Goal: Use online tool/utility: Use online tool/utility

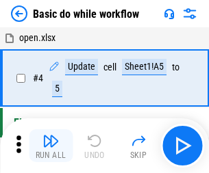
click at [51, 146] on img "button" at bounding box center [50, 141] width 16 height 16
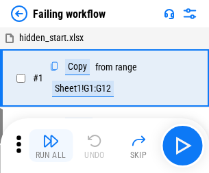
click at [51, 146] on img "button" at bounding box center [50, 141] width 16 height 16
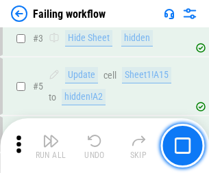
scroll to position [291, 0]
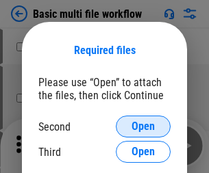
click at [143, 127] on span "Open" at bounding box center [143, 126] width 23 height 11
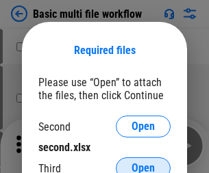
click at [143, 163] on span "Open" at bounding box center [143, 168] width 23 height 11
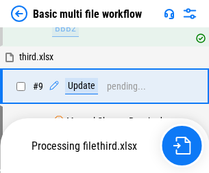
scroll to position [477, 0]
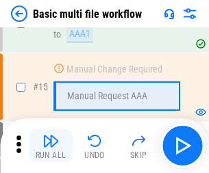
click at [51, 146] on img "button" at bounding box center [50, 141] width 16 height 16
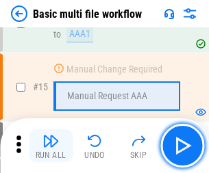
scroll to position [912, 0]
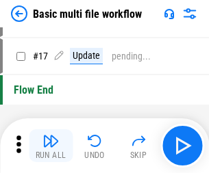
click at [51, 146] on img "button" at bounding box center [50, 141] width 16 height 16
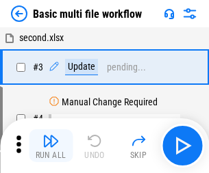
click at [51, 146] on img "button" at bounding box center [50, 141] width 16 height 16
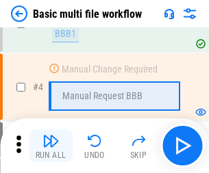
click at [51, 146] on img "button" at bounding box center [50, 141] width 16 height 16
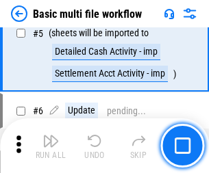
click at [51, 146] on img "button" at bounding box center [50, 141] width 16 height 16
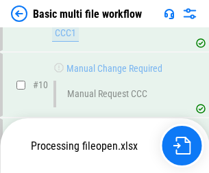
scroll to position [642, 0]
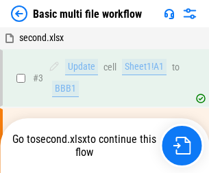
scroll to position [56, 0]
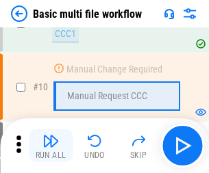
click at [51, 146] on img "button" at bounding box center [50, 141] width 16 height 16
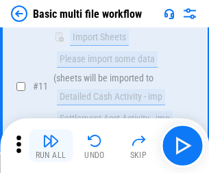
click at [51, 146] on img "button" at bounding box center [50, 141] width 16 height 16
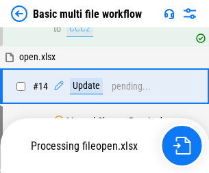
scroll to position [717, 0]
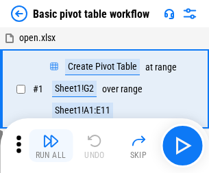
click at [51, 146] on img "button" at bounding box center [50, 141] width 16 height 16
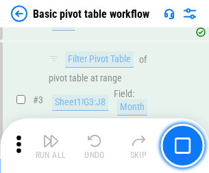
scroll to position [328, 0]
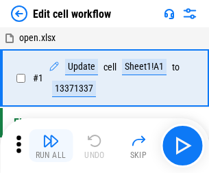
click at [51, 146] on img "button" at bounding box center [50, 141] width 16 height 16
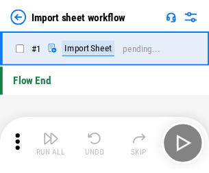
scroll to position [5, 0]
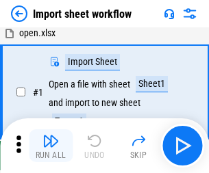
click at [51, 146] on img "button" at bounding box center [50, 141] width 16 height 16
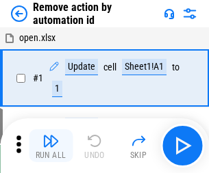
click at [51, 146] on img "button" at bounding box center [50, 141] width 16 height 16
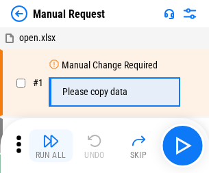
click at [51, 146] on img "button" at bounding box center [50, 141] width 16 height 16
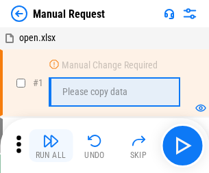
click at [51, 146] on img "button" at bounding box center [50, 141] width 16 height 16
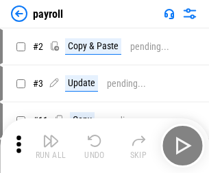
click at [51, 146] on img "button" at bounding box center [50, 141] width 16 height 16
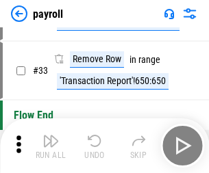
scroll to position [169, 0]
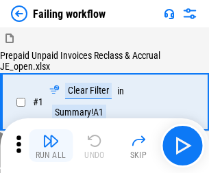
click at [51, 146] on img "button" at bounding box center [50, 141] width 16 height 16
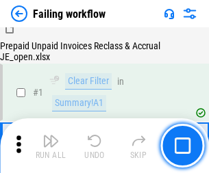
scroll to position [221, 0]
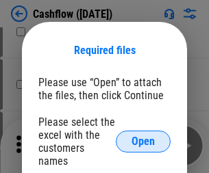
click at [143, 136] on span "Open" at bounding box center [143, 141] width 23 height 11
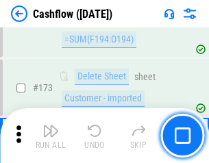
scroll to position [1451, 0]
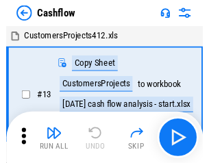
scroll to position [16, 0]
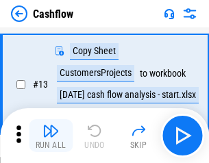
click at [51, 136] on img "button" at bounding box center [50, 131] width 16 height 16
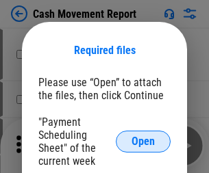
click at [143, 142] on span "Open" at bounding box center [143, 141] width 23 height 11
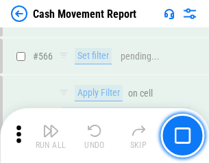
scroll to position [6283, 0]
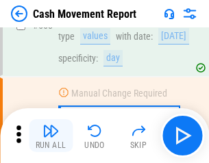
click at [51, 136] on img "button" at bounding box center [50, 131] width 16 height 16
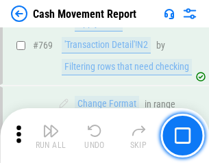
scroll to position [7617, 0]
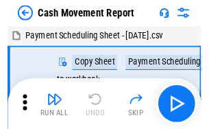
scroll to position [25, 0]
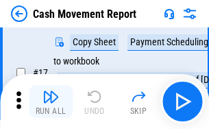
click at [51, 101] on img "button" at bounding box center [50, 96] width 16 height 16
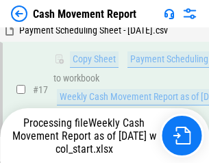
scroll to position [285, 0]
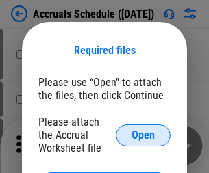
click at [143, 135] on span "Open" at bounding box center [143, 135] width 23 height 11
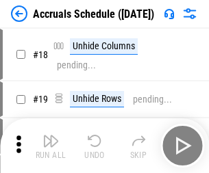
scroll to position [132, 0]
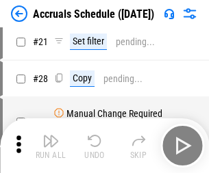
click at [51, 146] on img "button" at bounding box center [50, 141] width 16 height 16
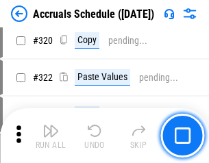
scroll to position [2550, 0]
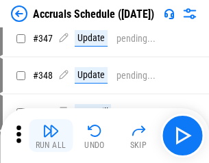
click at [51, 136] on img "button" at bounding box center [50, 131] width 16 height 16
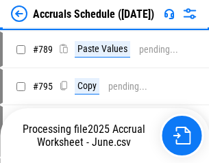
scroll to position [5758, 0]
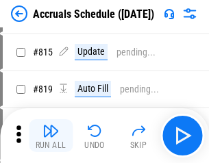
click at [51, 136] on img "button" at bounding box center [50, 131] width 16 height 16
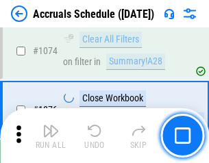
scroll to position [8210, 0]
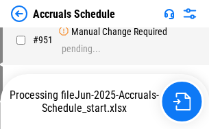
scroll to position [7392, 0]
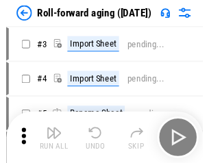
scroll to position [2, 0]
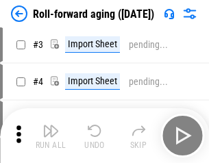
click at [51, 136] on img "button" at bounding box center [50, 131] width 16 height 16
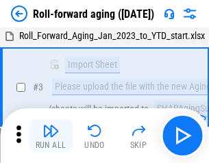
click at [51, 136] on img "button" at bounding box center [50, 131] width 16 height 16
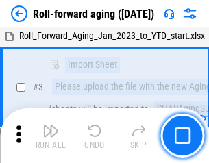
scroll to position [88, 0]
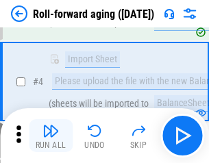
click at [51, 136] on img "button" at bounding box center [50, 131] width 16 height 16
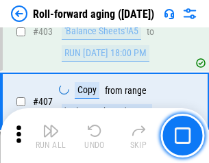
scroll to position [4754, 0]
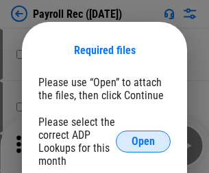
click at [143, 142] on span "Open" at bounding box center [143, 141] width 23 height 11
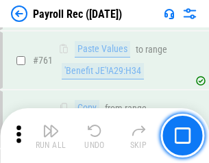
scroll to position [8437, 0]
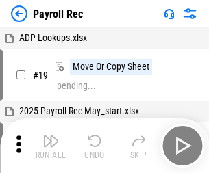
click at [51, 146] on img "button" at bounding box center [50, 141] width 16 height 16
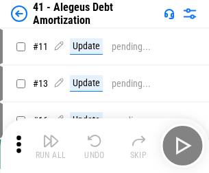
click at [51, 146] on img "button" at bounding box center [50, 141] width 16 height 16
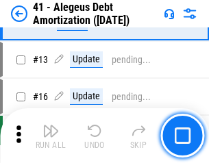
scroll to position [169, 0]
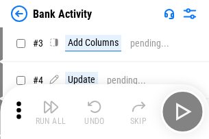
click at [51, 112] on img "button" at bounding box center [50, 107] width 16 height 16
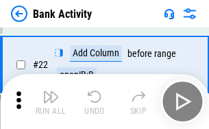
scroll to position [367, 0]
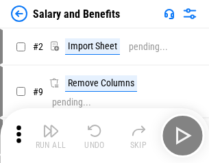
click at [51, 136] on img "button" at bounding box center [50, 131] width 16 height 16
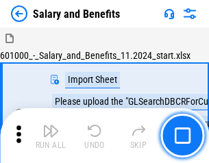
scroll to position [19, 0]
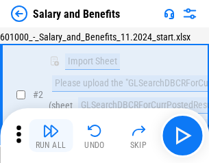
click at [51, 136] on img "button" at bounding box center [50, 131] width 16 height 16
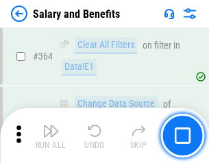
scroll to position [6456, 0]
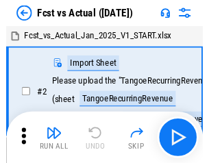
scroll to position [18, 0]
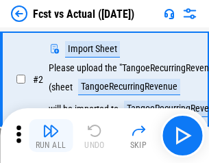
click at [51, 136] on img "button" at bounding box center [50, 131] width 16 height 16
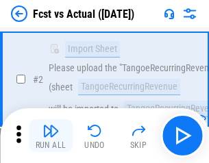
click at [51, 136] on img "button" at bounding box center [50, 131] width 16 height 16
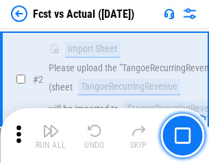
scroll to position [128, 0]
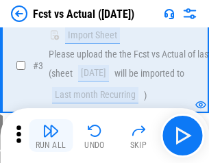
click at [51, 136] on img "button" at bounding box center [50, 131] width 16 height 16
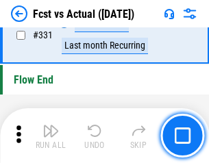
scroll to position [6562, 0]
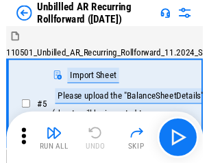
scroll to position [29, 0]
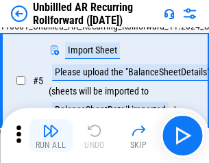
click at [51, 136] on img "button" at bounding box center [50, 131] width 16 height 16
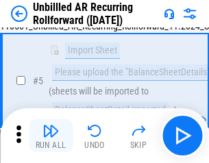
click at [51, 136] on img "button" at bounding box center [50, 131] width 16 height 16
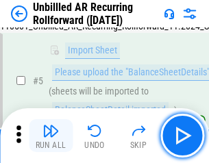
scroll to position [129, 0]
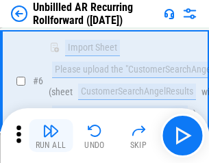
click at [51, 136] on img "button" at bounding box center [50, 131] width 16 height 16
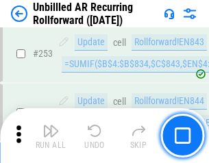
scroll to position [4656, 0]
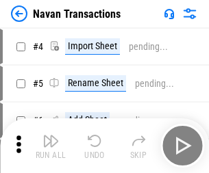
click at [51, 136] on img "button" at bounding box center [50, 141] width 16 height 16
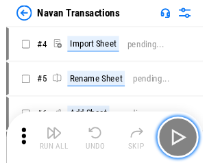
scroll to position [22, 0]
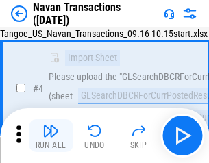
click at [51, 136] on img "button" at bounding box center [50, 131] width 16 height 16
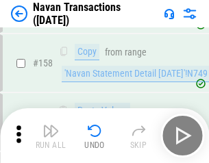
scroll to position [4444, 0]
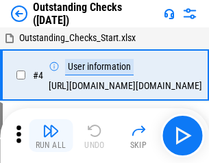
click at [51, 136] on img "button" at bounding box center [50, 131] width 16 height 16
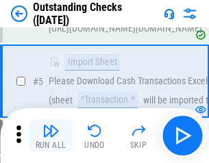
click at [51, 136] on img "button" at bounding box center [50, 131] width 16 height 16
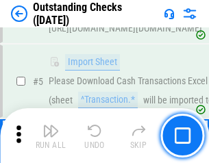
scroll to position [143, 0]
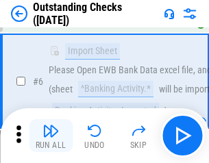
click at [51, 136] on img "button" at bounding box center [50, 131] width 16 height 16
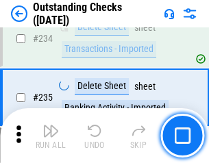
scroll to position [4163, 0]
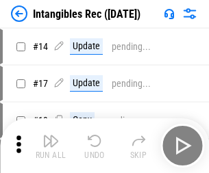
click at [51, 146] on img "button" at bounding box center [50, 141] width 16 height 16
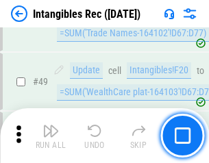
scroll to position [534, 0]
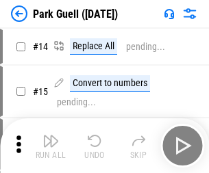
click at [51, 136] on img "button" at bounding box center [50, 141] width 16 height 16
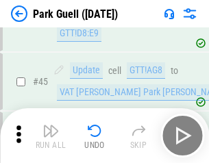
scroll to position [1714, 0]
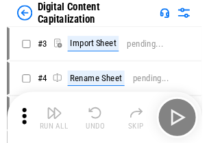
scroll to position [40, 0]
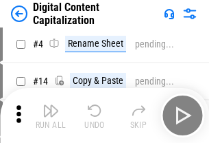
click at [51, 115] on img "button" at bounding box center [50, 110] width 16 height 16
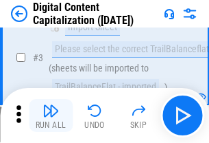
click at [51, 115] on img "button" at bounding box center [50, 110] width 16 height 16
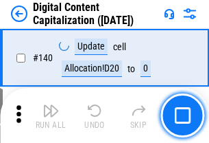
scroll to position [1454, 0]
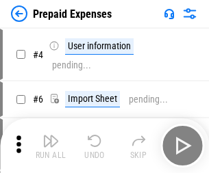
click at [51, 136] on img "button" at bounding box center [50, 141] width 16 height 16
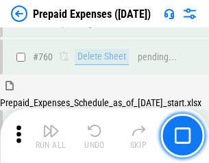
scroll to position [3799, 0]
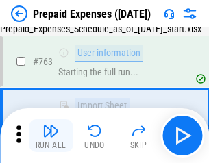
click at [51, 136] on img "button" at bounding box center [50, 131] width 16 height 16
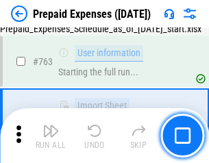
scroll to position [3880, 0]
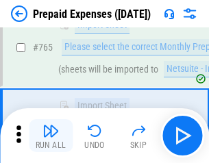
click at [51, 136] on img "button" at bounding box center [50, 131] width 16 height 16
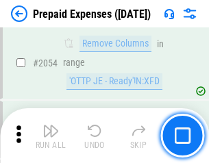
scroll to position [14329, 0]
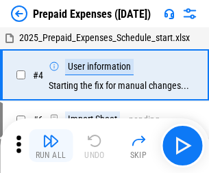
click at [51, 146] on img "button" at bounding box center [50, 141] width 16 height 16
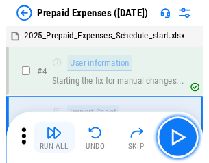
scroll to position [60, 0]
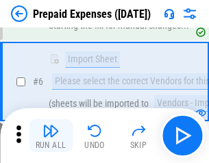
click at [51, 136] on img "button" at bounding box center [50, 131] width 16 height 16
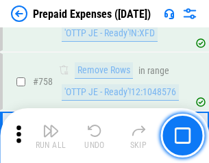
scroll to position [4885, 0]
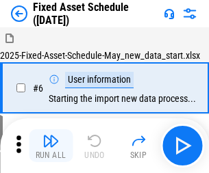
click at [51, 146] on img "button" at bounding box center [50, 141] width 16 height 16
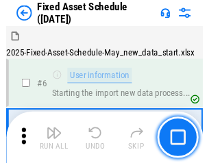
scroll to position [74, 0]
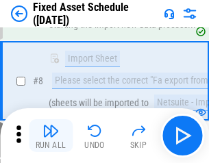
click at [51, 136] on img "button" at bounding box center [50, 131] width 16 height 16
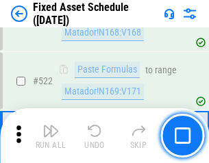
scroll to position [4765, 0]
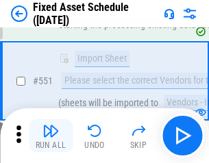
click at [51, 136] on img "button" at bounding box center [50, 131] width 16 height 16
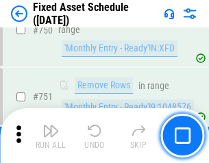
scroll to position [6683, 0]
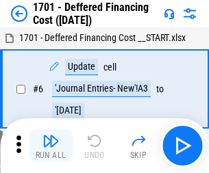
click at [51, 146] on img "button" at bounding box center [50, 141] width 16 height 16
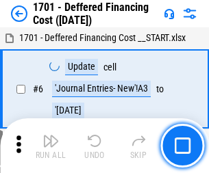
scroll to position [165, 0]
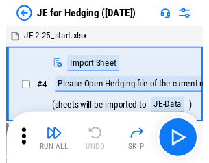
scroll to position [2, 0]
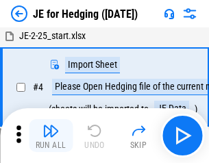
click at [51, 136] on img "button" at bounding box center [50, 131] width 16 height 16
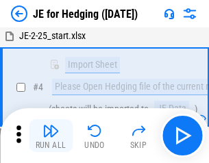
click at [51, 136] on img "button" at bounding box center [50, 131] width 16 height 16
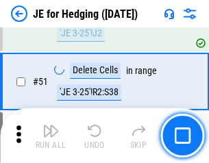
scroll to position [888, 0]
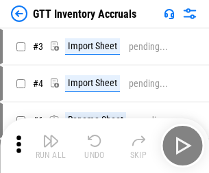
click at [51, 136] on img "button" at bounding box center [50, 141] width 16 height 16
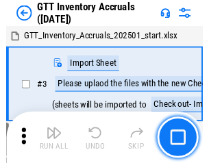
scroll to position [2, 0]
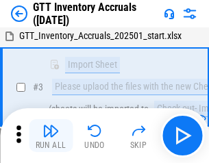
click at [51, 136] on img "button" at bounding box center [50, 131] width 16 height 16
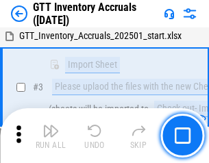
scroll to position [88, 0]
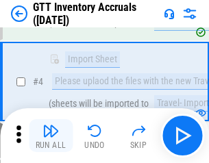
click at [51, 136] on img "button" at bounding box center [50, 131] width 16 height 16
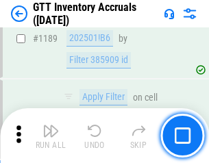
scroll to position [11194, 0]
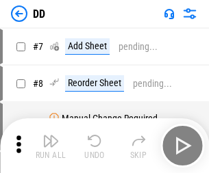
click at [51, 146] on img "button" at bounding box center [50, 141] width 16 height 16
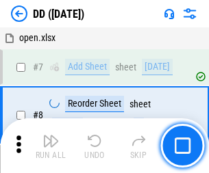
scroll to position [132, 0]
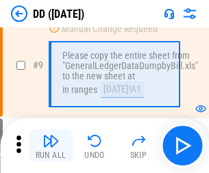
click at [51, 146] on img "button" at bounding box center [50, 141] width 16 height 16
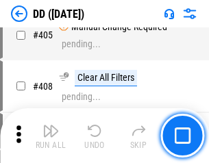
scroll to position [6133, 0]
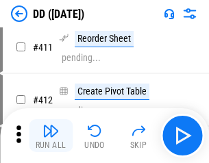
click at [51, 136] on img "button" at bounding box center [50, 131] width 16 height 16
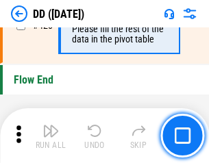
scroll to position [6561, 0]
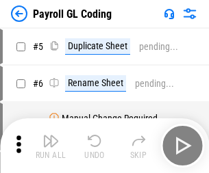
click at [51, 146] on img "button" at bounding box center [50, 141] width 16 height 16
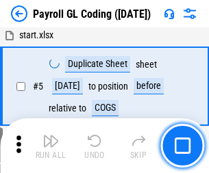
scroll to position [165, 0]
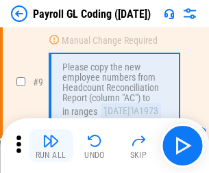
click at [51, 146] on img "button" at bounding box center [50, 141] width 16 height 16
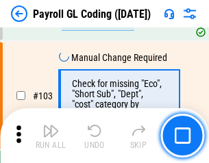
scroll to position [3216, 0]
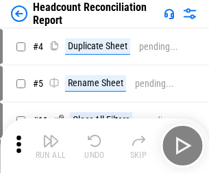
click at [51, 146] on img "button" at bounding box center [50, 141] width 16 height 16
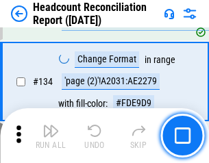
scroll to position [1648, 0]
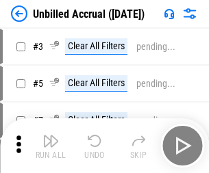
click at [51, 146] on img "button" at bounding box center [50, 141] width 16 height 16
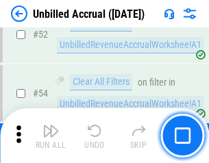
scroll to position [1431, 0]
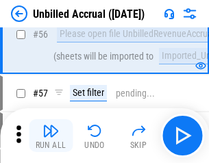
click at [51, 136] on img "button" at bounding box center [50, 131] width 16 height 16
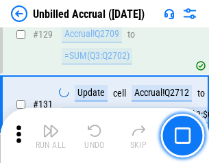
scroll to position [4083, 0]
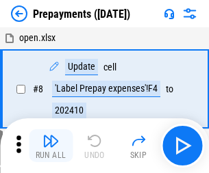
click at [51, 146] on img "button" at bounding box center [50, 141] width 16 height 16
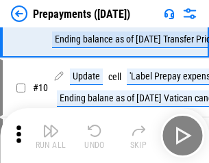
scroll to position [86, 0]
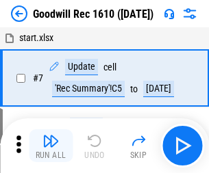
click at [51, 146] on img "button" at bounding box center [50, 141] width 16 height 16
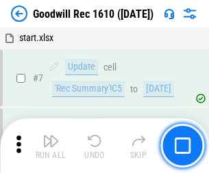
scroll to position [234, 0]
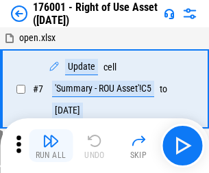
click at [51, 146] on img "button" at bounding box center [50, 141] width 16 height 16
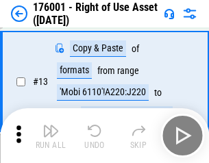
scroll to position [88, 0]
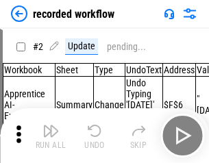
click at [51, 136] on img "button" at bounding box center [50, 131] width 16 height 16
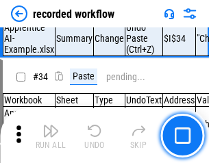
scroll to position [4285, 0]
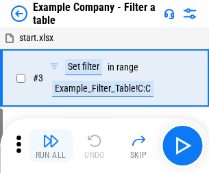
click at [51, 146] on img "button" at bounding box center [50, 141] width 16 height 16
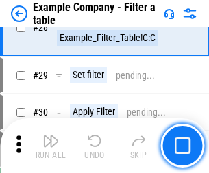
scroll to position [1254, 0]
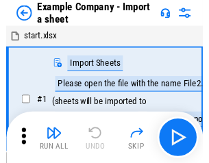
scroll to position [21, 0]
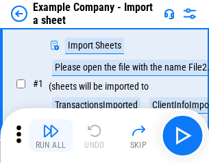
click at [51, 136] on img "button" at bounding box center [50, 131] width 16 height 16
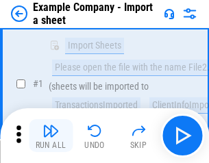
click at [51, 136] on img "button" at bounding box center [50, 131] width 16 height 16
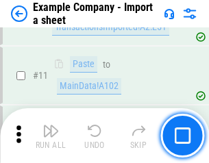
scroll to position [303, 0]
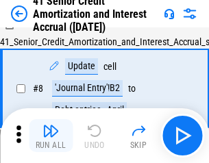
click at [51, 136] on img "button" at bounding box center [50, 131] width 16 height 16
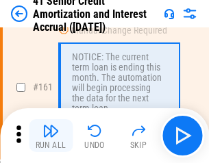
click at [51, 136] on img "button" at bounding box center [50, 131] width 16 height 16
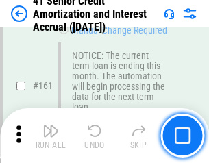
scroll to position [1466, 0]
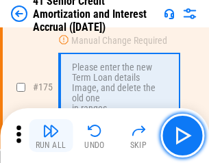
click at [51, 136] on img "button" at bounding box center [50, 131] width 16 height 16
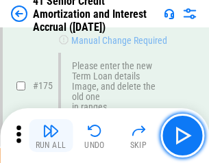
scroll to position [1605, 0]
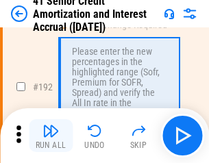
click at [51, 136] on img "button" at bounding box center [50, 131] width 16 height 16
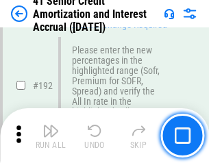
scroll to position [1749, 0]
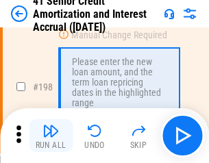
click at [51, 136] on img "button" at bounding box center [50, 131] width 16 height 16
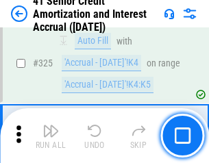
scroll to position [3502, 0]
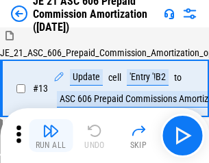
click at [51, 136] on img "button" at bounding box center [50, 131] width 16 height 16
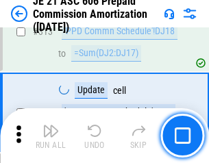
scroll to position [2559, 0]
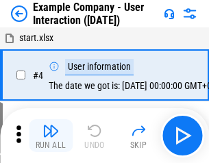
click at [51, 136] on img "button" at bounding box center [50, 131] width 16 height 16
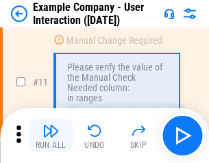
click at [51, 136] on img "button" at bounding box center [50, 131] width 16 height 16
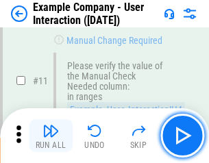
scroll to position [297, 0]
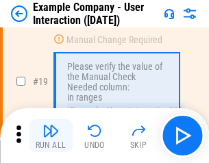
click at [51, 136] on img "button" at bounding box center [50, 131] width 16 height 16
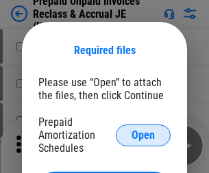
click at [143, 135] on span "Open" at bounding box center [143, 135] width 23 height 11
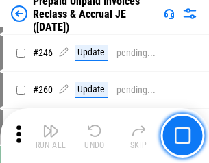
scroll to position [1851, 0]
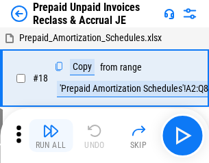
click at [51, 136] on img "button" at bounding box center [50, 131] width 16 height 16
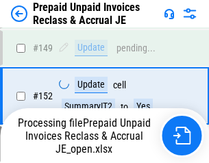
scroll to position [1193, 0]
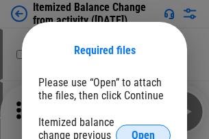
click at [143, 130] on span "Open" at bounding box center [143, 135] width 23 height 11
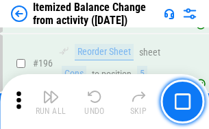
scroll to position [2638, 0]
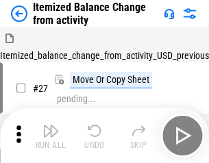
scroll to position [21, 0]
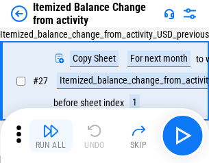
click at [51, 136] on img "button" at bounding box center [50, 131] width 16 height 16
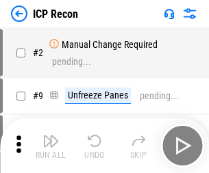
scroll to position [6, 0]
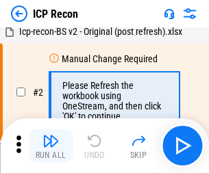
click at [51, 146] on img "button" at bounding box center [50, 141] width 16 height 16
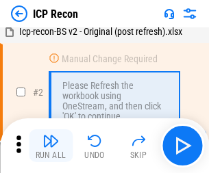
click at [51, 146] on img "button" at bounding box center [50, 141] width 16 height 16
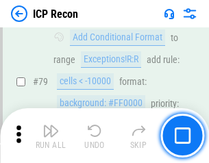
scroll to position [1343, 0]
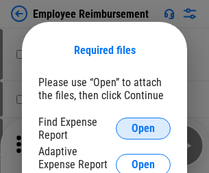
click at [143, 129] on span "Open" at bounding box center [143, 128] width 23 height 11
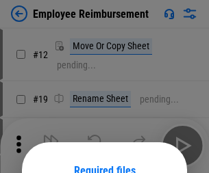
scroll to position [121, 0]
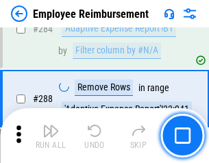
scroll to position [3726, 0]
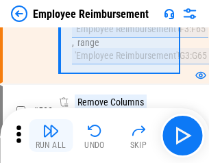
click at [51, 136] on img "button" at bounding box center [50, 131] width 16 height 16
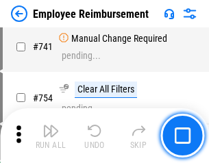
scroll to position [9618, 0]
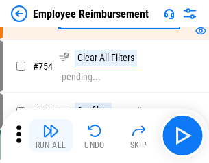
click at [51, 136] on img "button" at bounding box center [50, 131] width 16 height 16
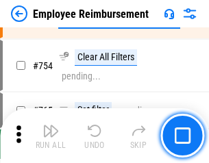
click at [51, 136] on img "button" at bounding box center [50, 131] width 16 height 16
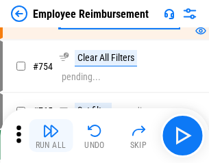
click at [51, 136] on img "button" at bounding box center [50, 131] width 16 height 16
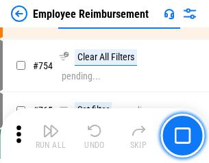
click at [51, 136] on img "button" at bounding box center [50, 131] width 16 height 16
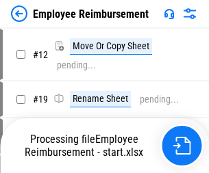
scroll to position [47, 0]
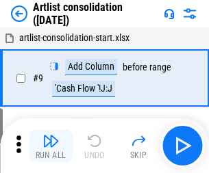
click at [51, 146] on img "button" at bounding box center [50, 141] width 16 height 16
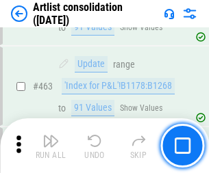
scroll to position [6002, 0]
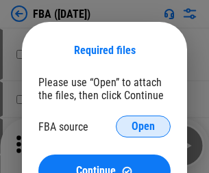
click at [143, 127] on span "Open" at bounding box center [143, 126] width 23 height 11
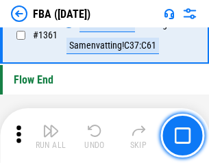
scroll to position [14722, 0]
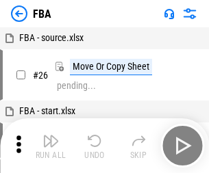
scroll to position [14, 0]
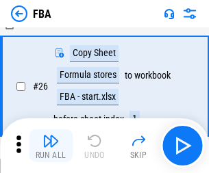
click at [51, 146] on img "button" at bounding box center [50, 141] width 16 height 16
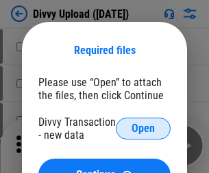
click at [143, 129] on span "Open" at bounding box center [143, 128] width 23 height 11
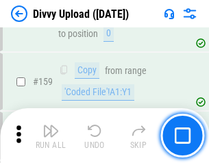
scroll to position [1420, 0]
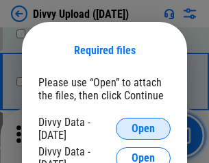
click at [143, 129] on span "Open" at bounding box center [143, 128] width 23 height 11
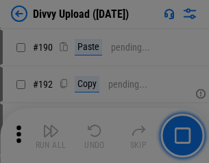
scroll to position [1730, 0]
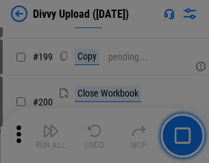
scroll to position [1993, 0]
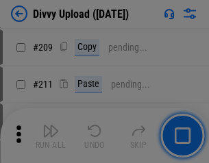
scroll to position [2328, 0]
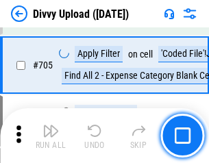
scroll to position [9378, 0]
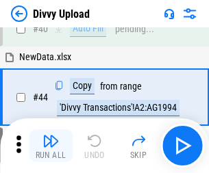
click at [51, 146] on img "button" at bounding box center [50, 141] width 16 height 16
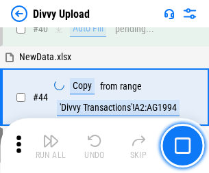
scroll to position [151, 0]
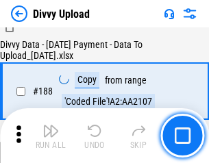
scroll to position [1614, 0]
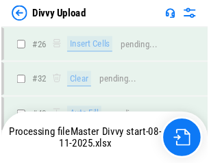
scroll to position [1420, 0]
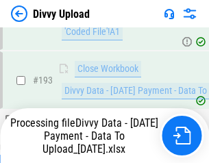
scroll to position [1847, 0]
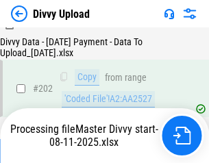
scroll to position [2218, 0]
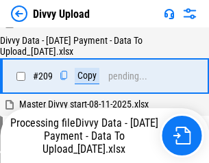
scroll to position [2520, 0]
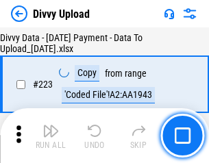
scroll to position [3125, 0]
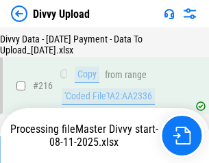
scroll to position [2834, 0]
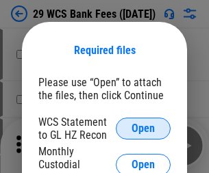
click at [143, 129] on span "Open" at bounding box center [143, 128] width 23 height 11
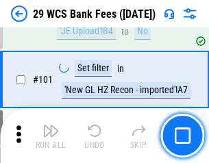
scroll to position [1336, 0]
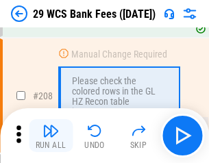
click at [51, 136] on img "button" at bounding box center [50, 131] width 16 height 16
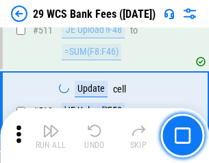
scroll to position [6897, 0]
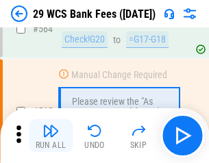
click at [51, 136] on img "button" at bounding box center [50, 131] width 16 height 16
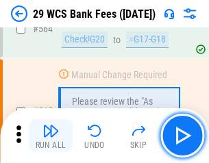
scroll to position [7414, 0]
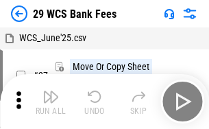
scroll to position [25, 0]
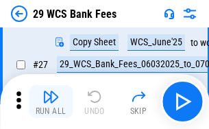
click at [51, 101] on img "button" at bounding box center [50, 96] width 16 height 16
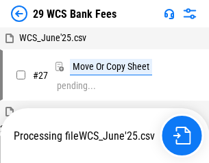
scroll to position [8, 0]
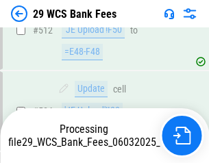
scroll to position [7096, 0]
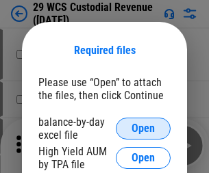
click at [143, 129] on span "Open" at bounding box center [143, 128] width 23 height 11
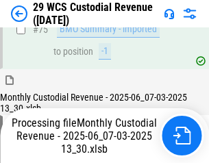
scroll to position [1432, 0]
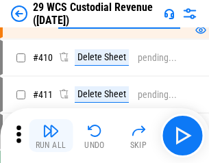
click at [51, 136] on img "button" at bounding box center [50, 131] width 16 height 16
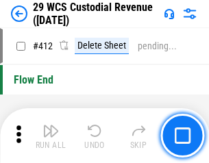
scroll to position [6547, 0]
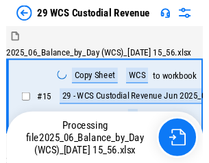
scroll to position [33, 0]
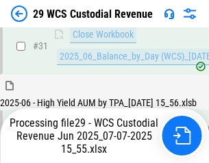
scroll to position [704, 0]
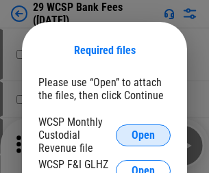
click at [143, 135] on span "Open" at bounding box center [143, 135] width 23 height 11
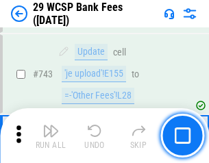
scroll to position [6908, 0]
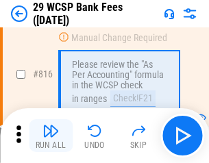
click at [51, 136] on img "button" at bounding box center [50, 131] width 16 height 16
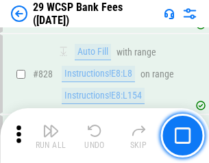
scroll to position [8698, 0]
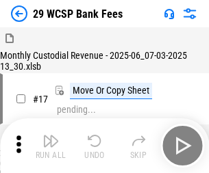
click at [51, 136] on img "button" at bounding box center [50, 141] width 16 height 16
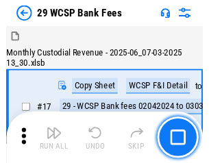
scroll to position [33, 0]
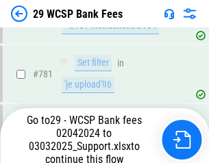
scroll to position [8103, 0]
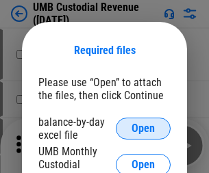
click at [143, 129] on span "Open" at bounding box center [143, 128] width 23 height 11
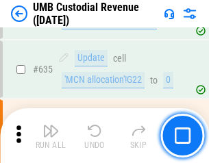
scroll to position [7174, 0]
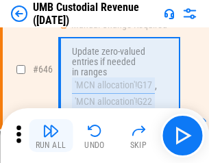
click at [51, 136] on img "button" at bounding box center [50, 131] width 16 height 16
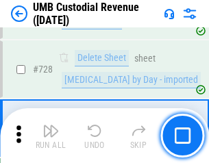
scroll to position [8456, 0]
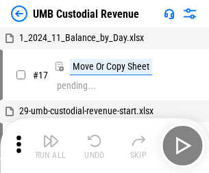
scroll to position [10, 0]
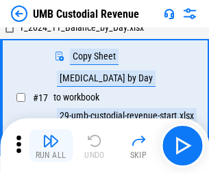
click at [51, 146] on img "button" at bounding box center [50, 141] width 16 height 16
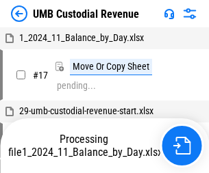
scroll to position [10, 0]
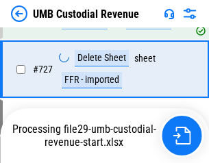
scroll to position [8425, 0]
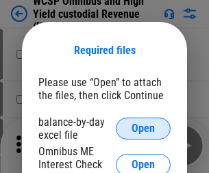
click at [143, 129] on span "Open" at bounding box center [143, 128] width 23 height 11
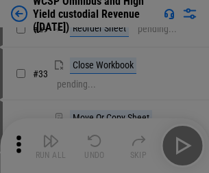
scroll to position [313, 0]
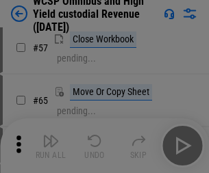
scroll to position [598, 0]
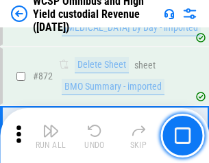
scroll to position [11602, 0]
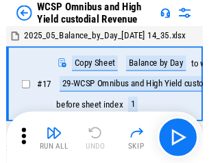
scroll to position [8, 0]
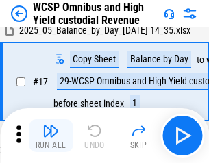
click at [51, 136] on img "button" at bounding box center [50, 131] width 16 height 16
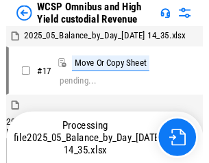
scroll to position [8, 0]
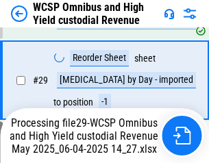
scroll to position [285, 0]
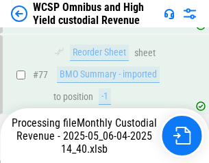
scroll to position [1337, 0]
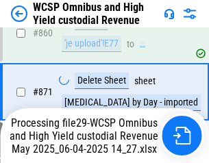
scroll to position [11570, 0]
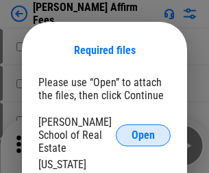
click at [143, 130] on span "Open" at bounding box center [143, 135] width 23 height 11
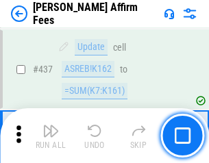
scroll to position [3153, 0]
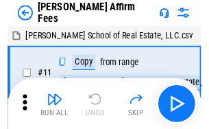
scroll to position [14, 0]
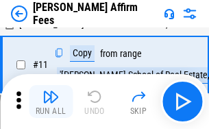
click at [51, 101] on img "button" at bounding box center [50, 96] width 16 height 16
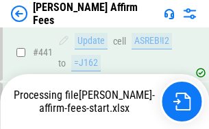
scroll to position [3595, 0]
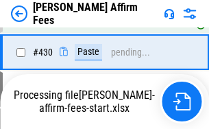
scroll to position [2821, 0]
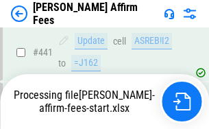
scroll to position [3595, 0]
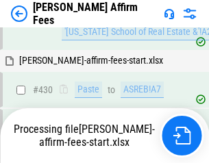
scroll to position [3035, 0]
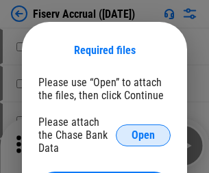
click at [143, 130] on span "Open" at bounding box center [143, 135] width 23 height 11
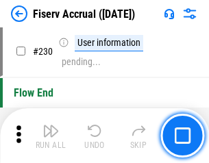
scroll to position [4344, 0]
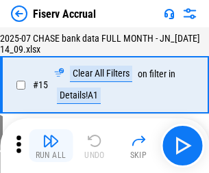
click at [51, 146] on img "button" at bounding box center [50, 141] width 16 height 16
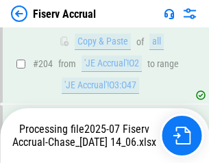
scroll to position [4023, 0]
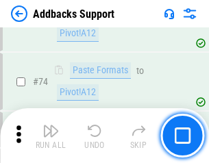
scroll to position [998, 0]
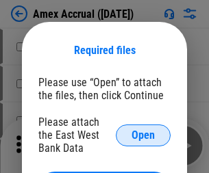
click at [143, 135] on span "Open" at bounding box center [143, 135] width 23 height 11
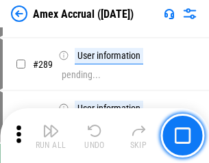
scroll to position [3754, 0]
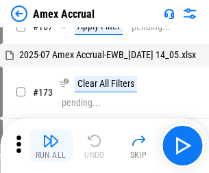
click at [51, 146] on img "button" at bounding box center [50, 141] width 16 height 16
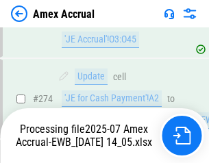
scroll to position [4085, 0]
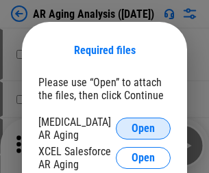
click at [143, 127] on span "Open" at bounding box center [143, 128] width 23 height 11
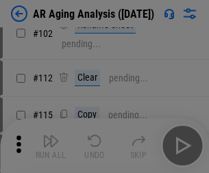
scroll to position [188, 0]
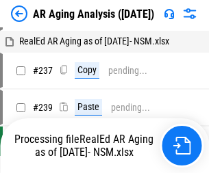
scroll to position [14, 0]
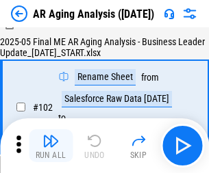
click at [51, 146] on img "button" at bounding box center [50, 141] width 16 height 16
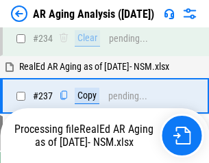
scroll to position [2125, 0]
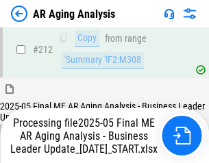
scroll to position [2109, 0]
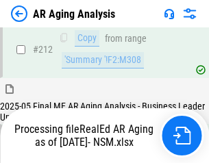
scroll to position [2050, 0]
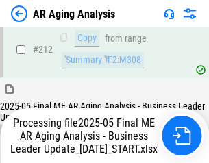
scroll to position [2109, 0]
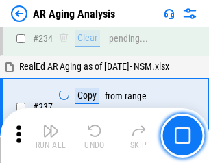
scroll to position [2109, 0]
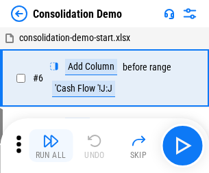
click at [51, 146] on img "button" at bounding box center [50, 141] width 16 height 16
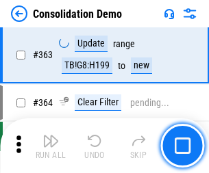
scroll to position [4595, 0]
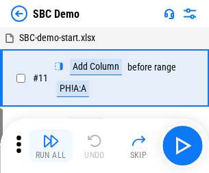
click at [51, 146] on img "button" at bounding box center [50, 141] width 16 height 16
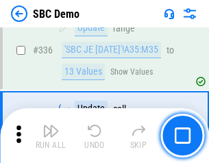
scroll to position [3606, 0]
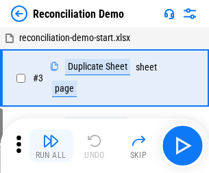
click at [51, 146] on img "button" at bounding box center [50, 141] width 16 height 16
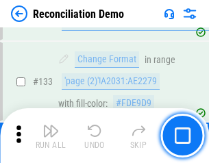
scroll to position [1628, 0]
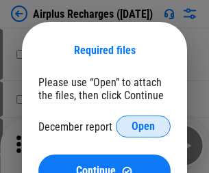
click at [143, 127] on span "Open" at bounding box center [143, 126] width 23 height 11
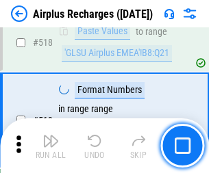
scroll to position [5899, 0]
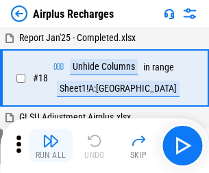
click at [51, 146] on img "button" at bounding box center [50, 141] width 16 height 16
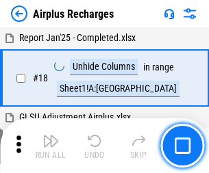
scroll to position [60, 0]
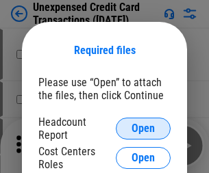
click at [143, 129] on span "Open" at bounding box center [143, 128] width 23 height 11
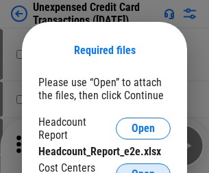
click at [143, 169] on span "Open" at bounding box center [143, 174] width 23 height 11
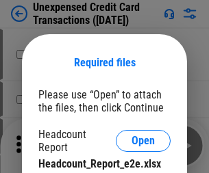
scroll to position [12, 0]
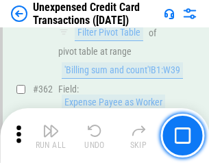
scroll to position [3525, 0]
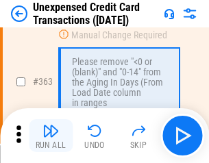
click at [51, 136] on img "button" at bounding box center [50, 131] width 16 height 16
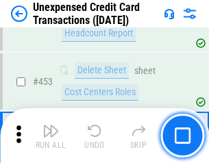
scroll to position [4675, 0]
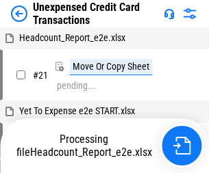
scroll to position [21, 0]
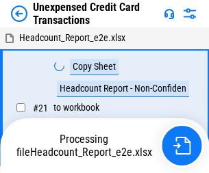
scroll to position [21, 0]
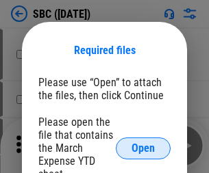
click at [143, 148] on span "Open" at bounding box center [143, 148] width 23 height 11
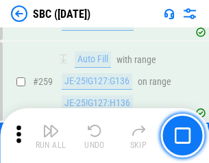
scroll to position [2679, 0]
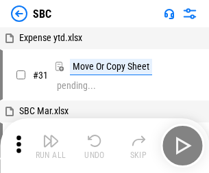
scroll to position [14, 0]
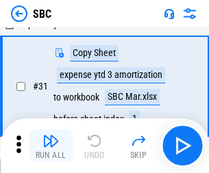
click at [51, 146] on img "button" at bounding box center [50, 141] width 16 height 16
